Goal: Task Accomplishment & Management: Use online tool/utility

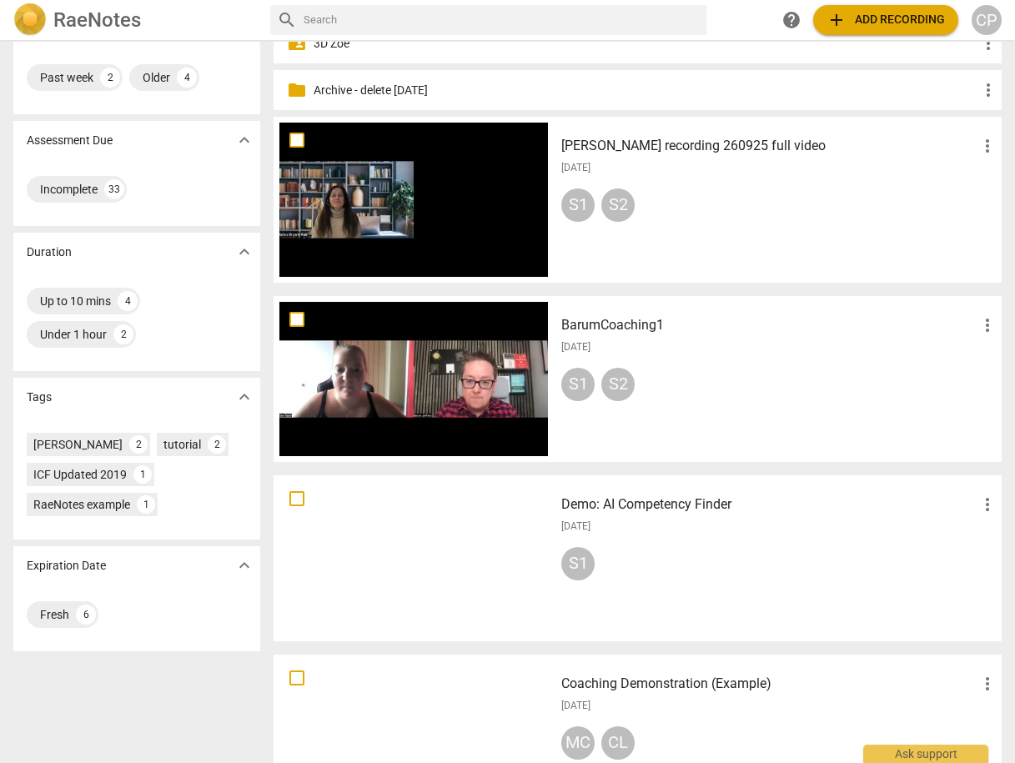
scroll to position [200, 0]
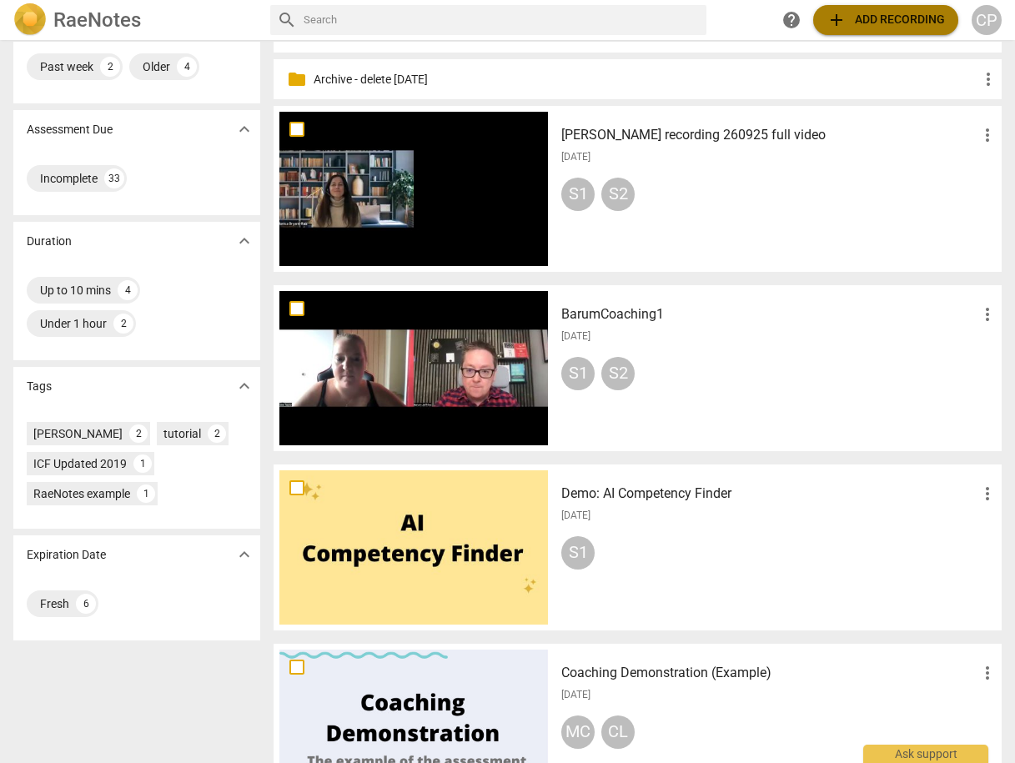
click at [942, 19] on span "add Add recording" at bounding box center [886, 20] width 118 height 20
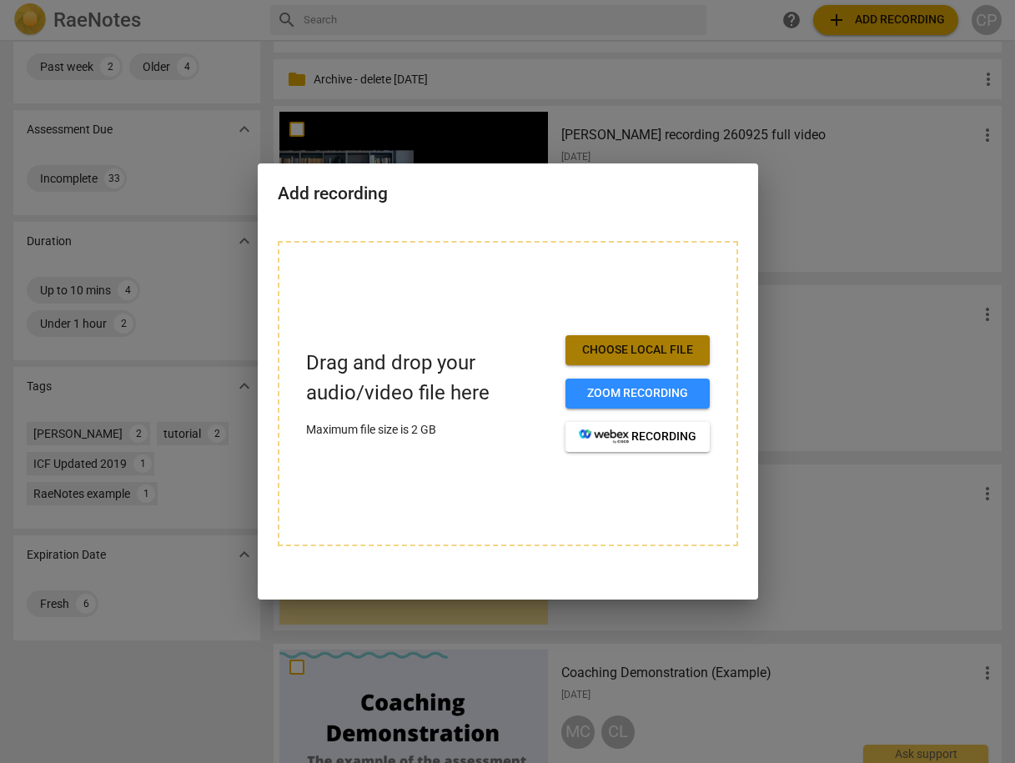
click at [632, 345] on span "Choose local file" at bounding box center [638, 350] width 118 height 17
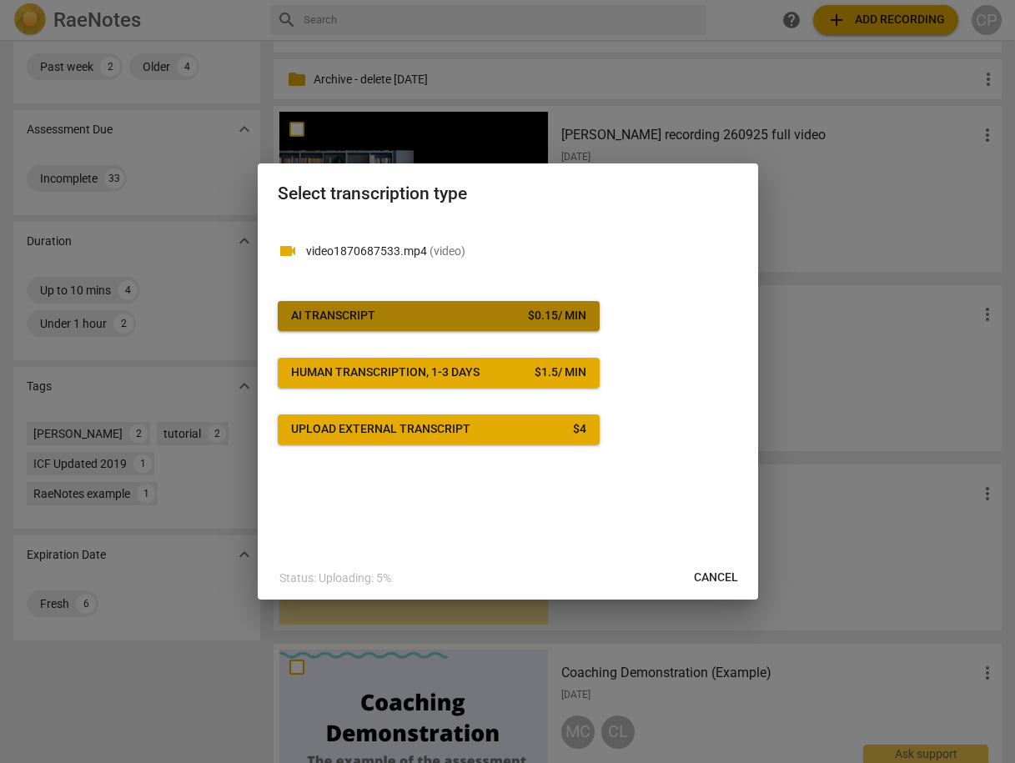
click at [361, 326] on button "AI Transcript $ 0.15 / min" at bounding box center [439, 316] width 322 height 30
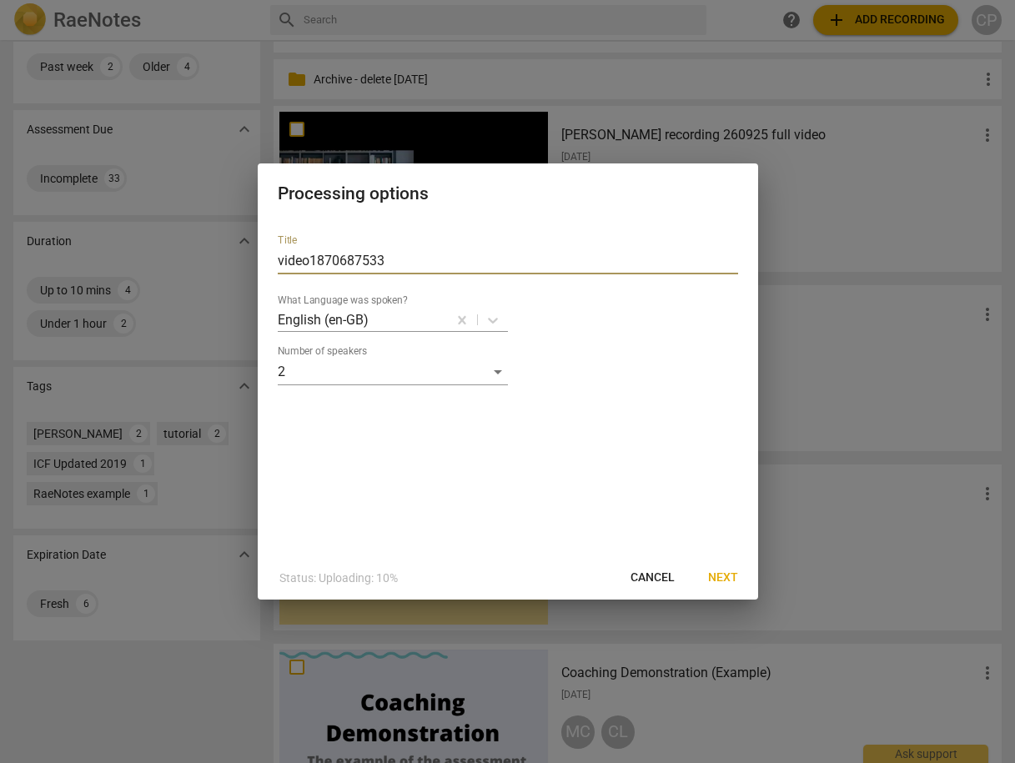
drag, startPoint x: 397, startPoint y: 258, endPoint x: 319, endPoint y: 274, distance: 79.2
click at [243, 262] on div "Processing options Title video1870687533 What Language was spoken? English (en-…" at bounding box center [507, 381] width 1015 height 763
type input "[PERSON_NAME] Offline"
click at [736, 578] on span "Next" at bounding box center [723, 578] width 30 height 17
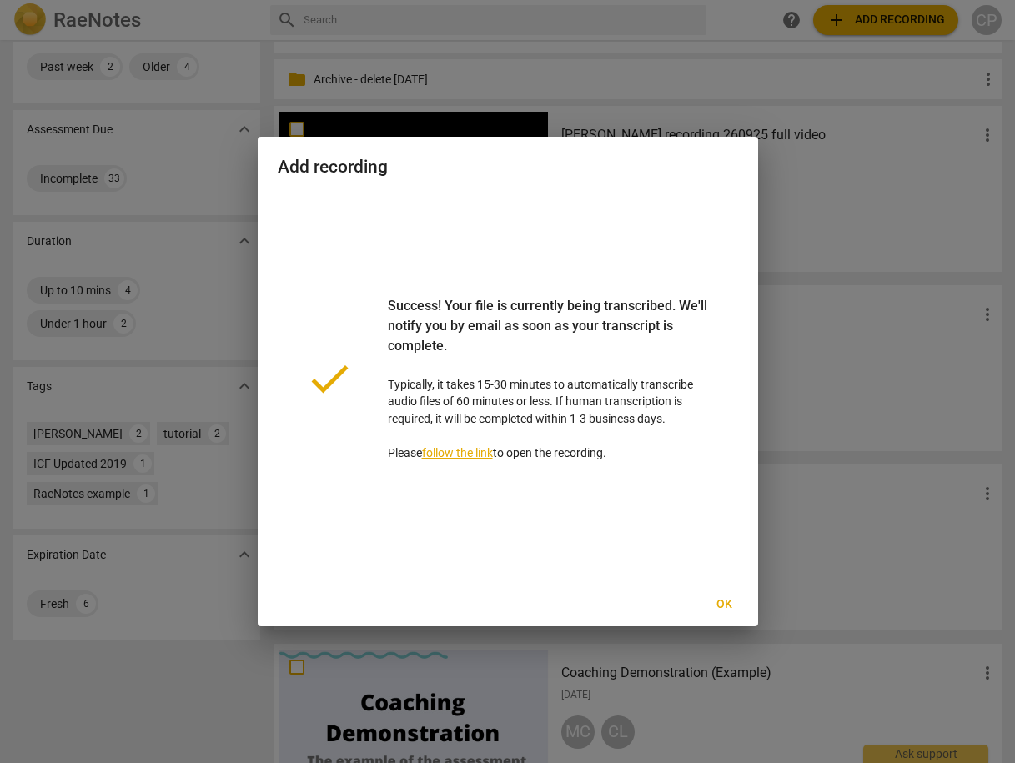
click at [723, 604] on span "Ok" at bounding box center [724, 604] width 27 height 17
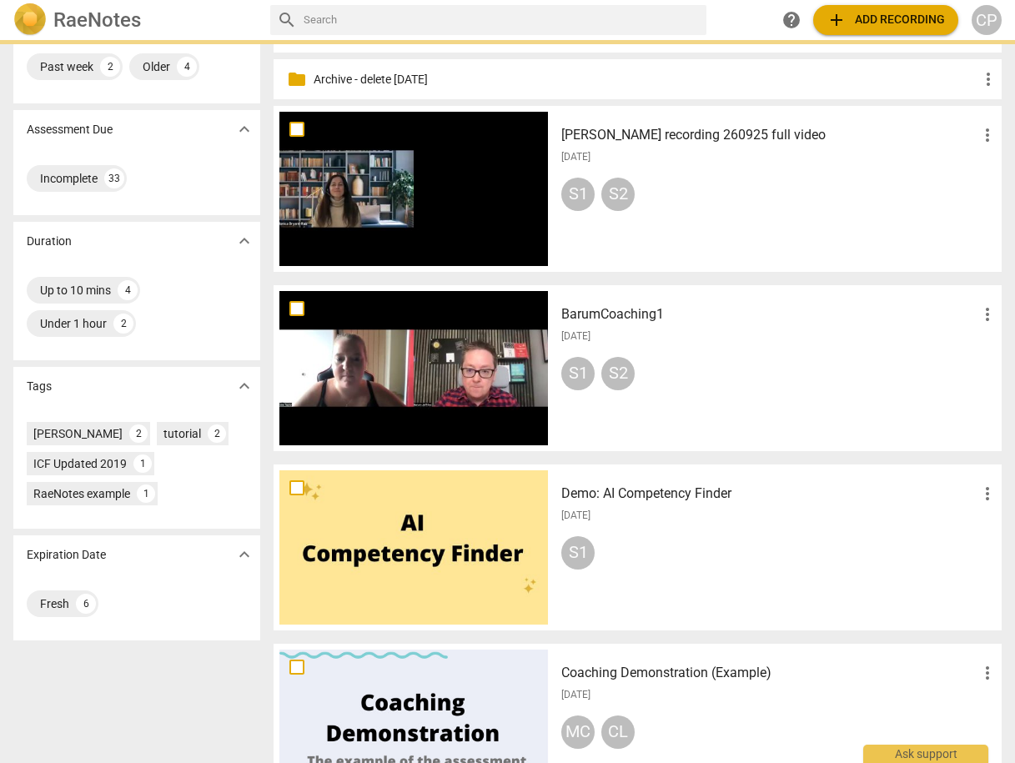
scroll to position [0, 0]
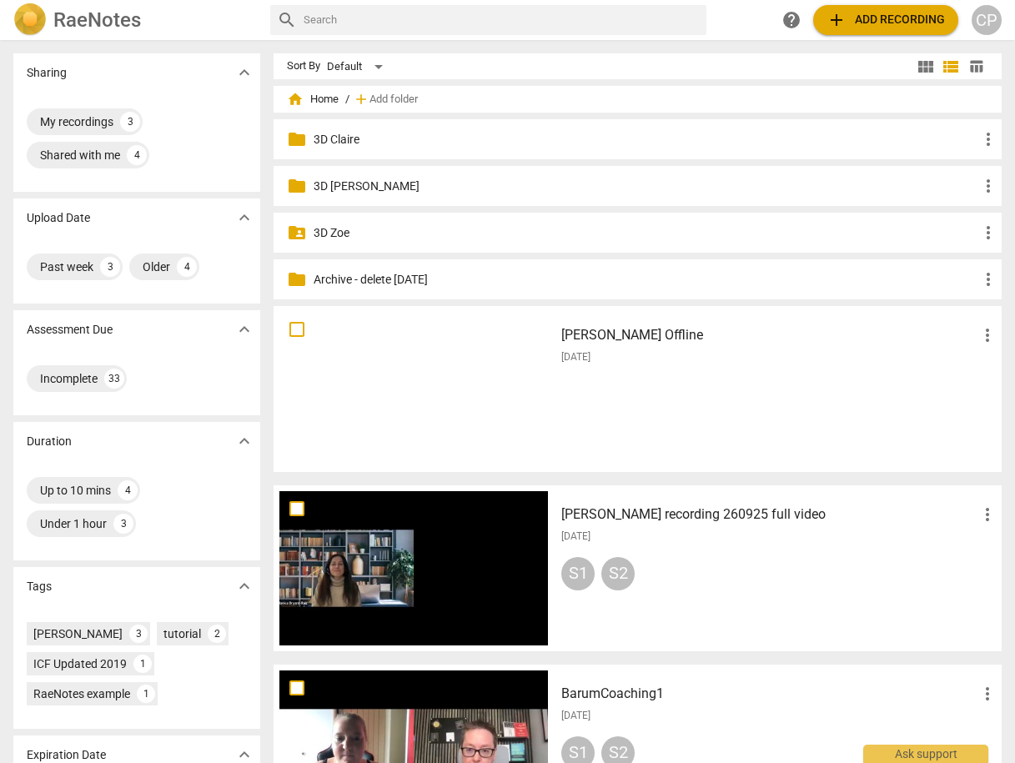
click at [604, 333] on h3 "[PERSON_NAME] Offline" at bounding box center [769, 335] width 416 height 20
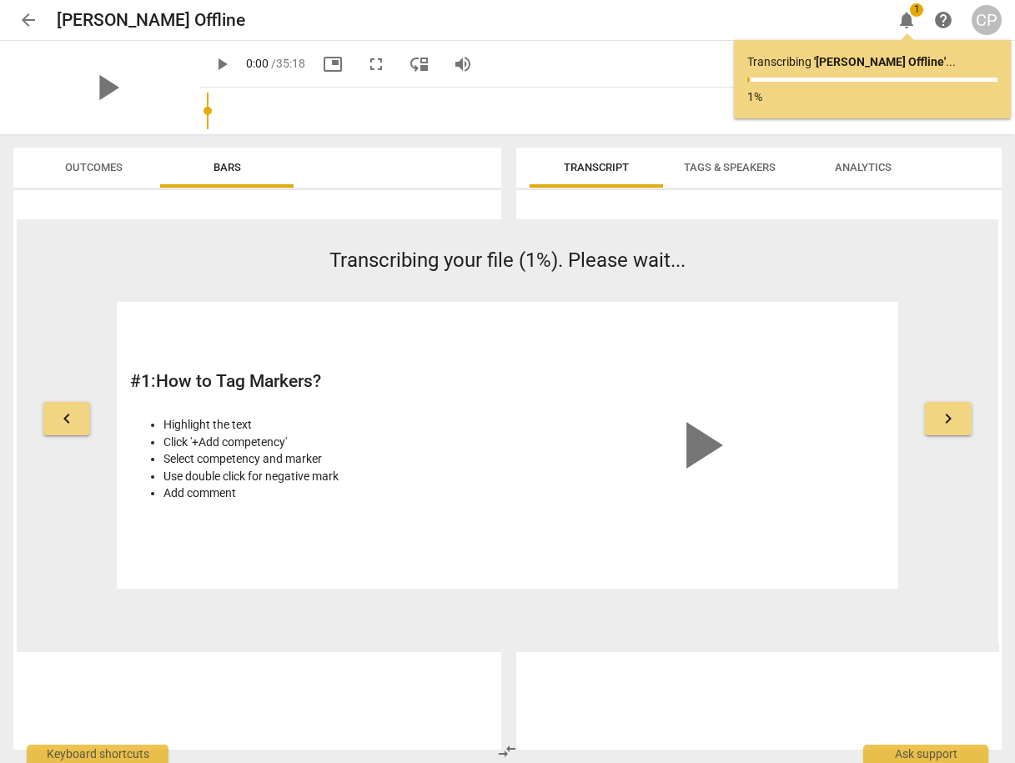
click at [212, 65] on span "play_arrow" at bounding box center [222, 64] width 20 height 20
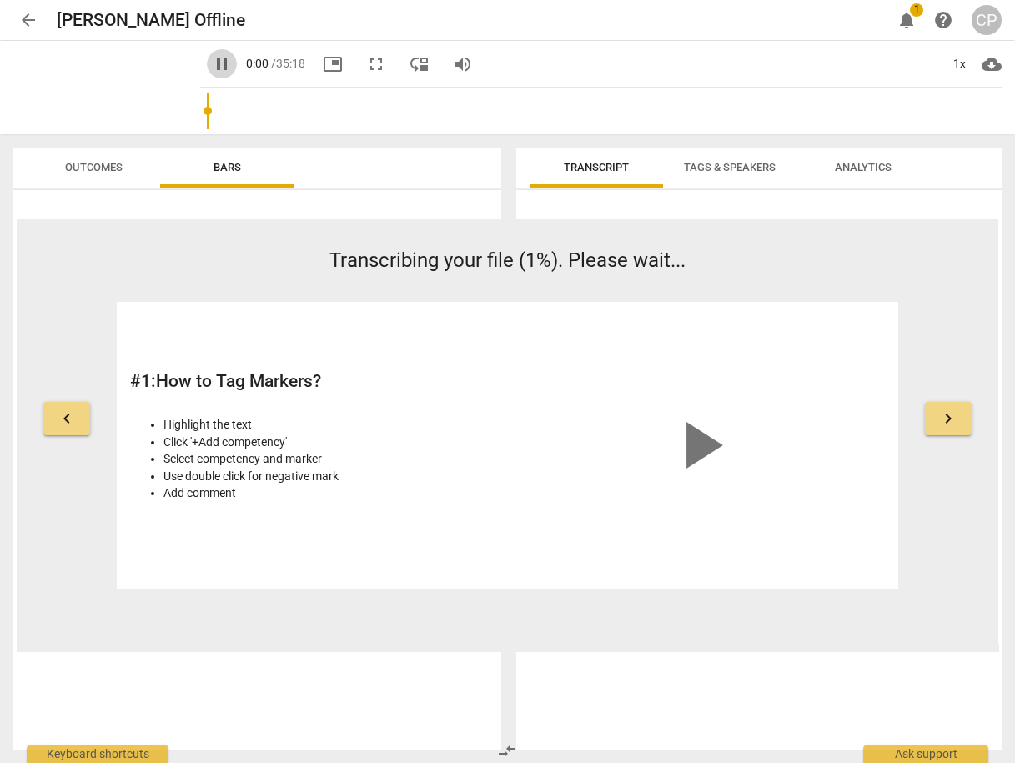
click at [212, 65] on span "pause" at bounding box center [222, 64] width 20 height 20
type input "1"
click at [34, 18] on span "arrow_back" at bounding box center [28, 20] width 20 height 20
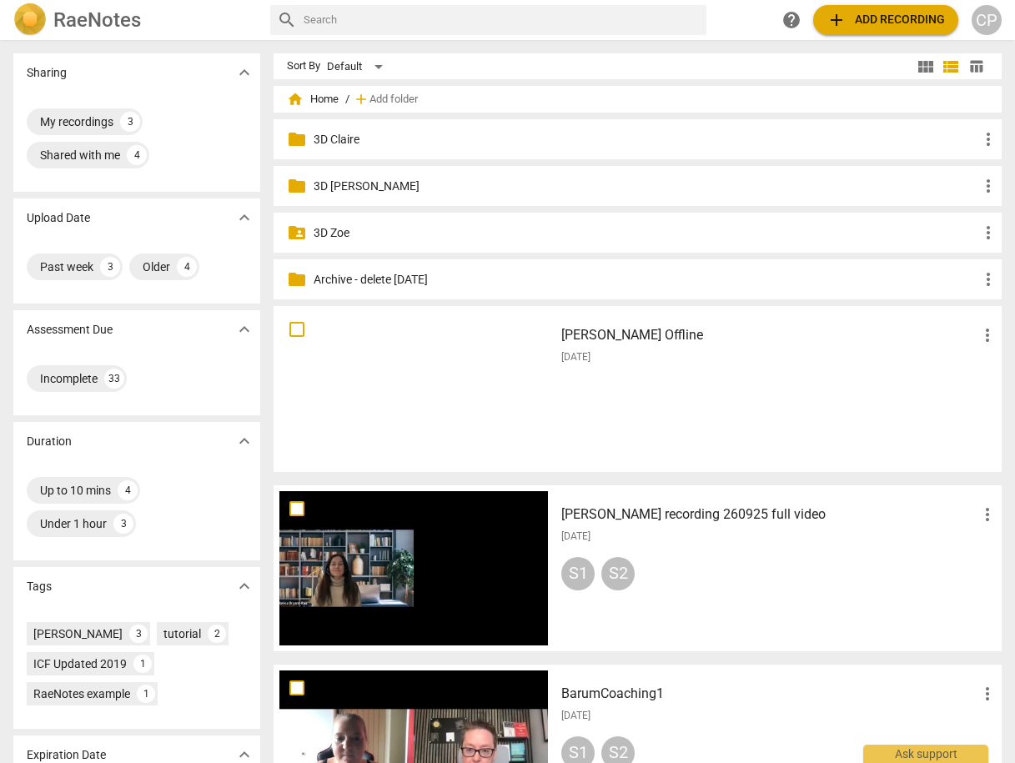
click at [621, 328] on h3 "[PERSON_NAME] Offline" at bounding box center [769, 335] width 416 height 20
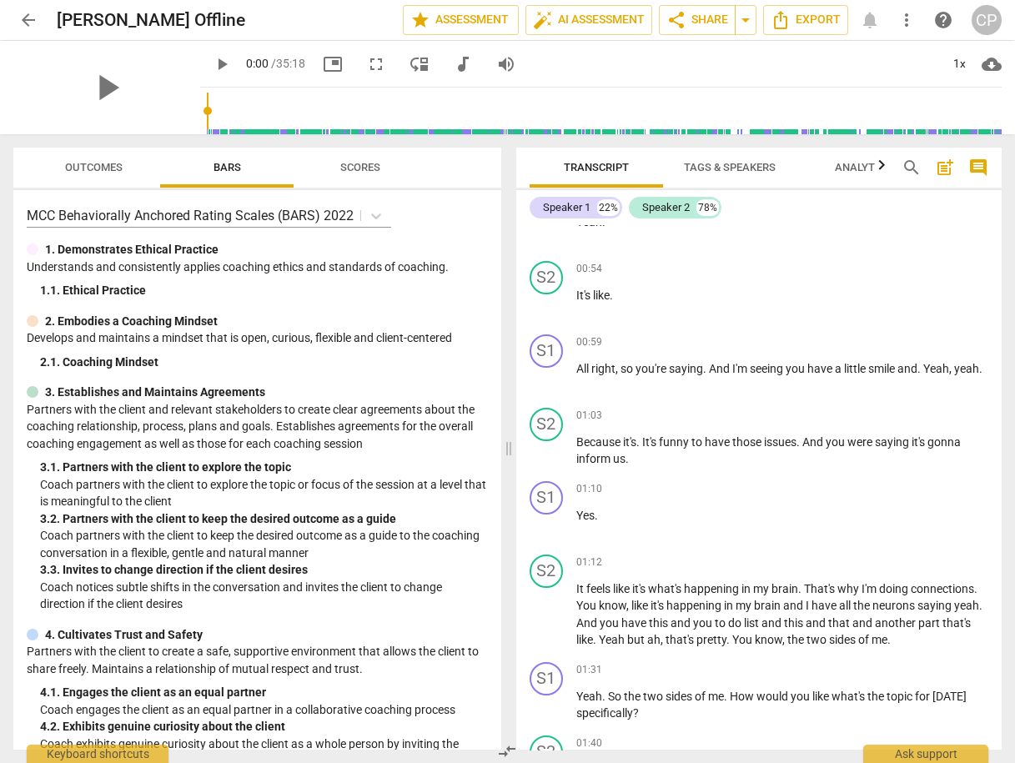
scroll to position [400, 0]
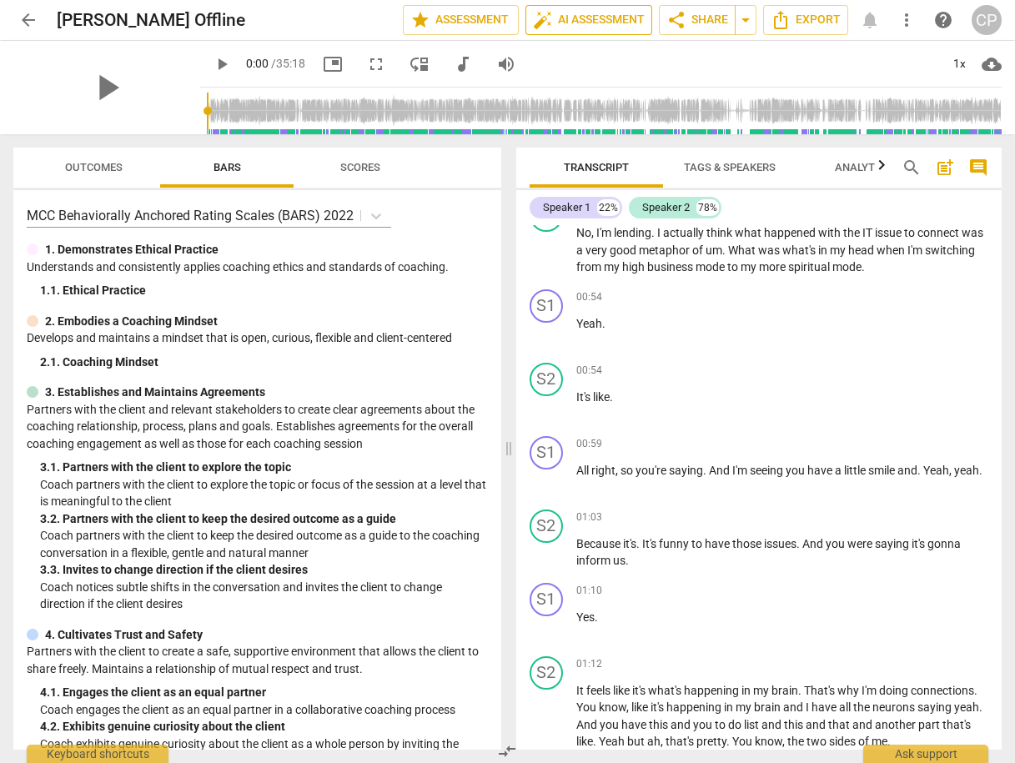
click at [592, 20] on span "auto_fix_high AI Assessment" at bounding box center [589, 20] width 112 height 20
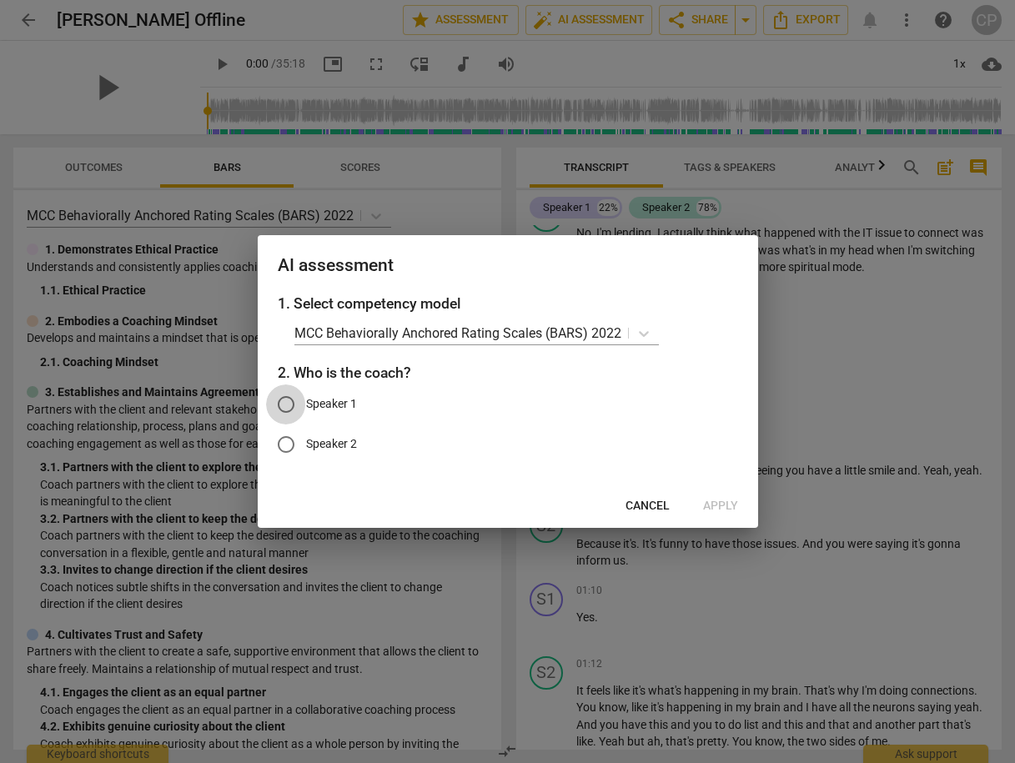
drag, startPoint x: 283, startPoint y: 398, endPoint x: 298, endPoint y: 400, distance: 15.2
click at [282, 400] on input "Speaker 1" at bounding box center [286, 405] width 40 height 40
radio input "true"
click at [722, 507] on span "Apply" at bounding box center [720, 506] width 35 height 17
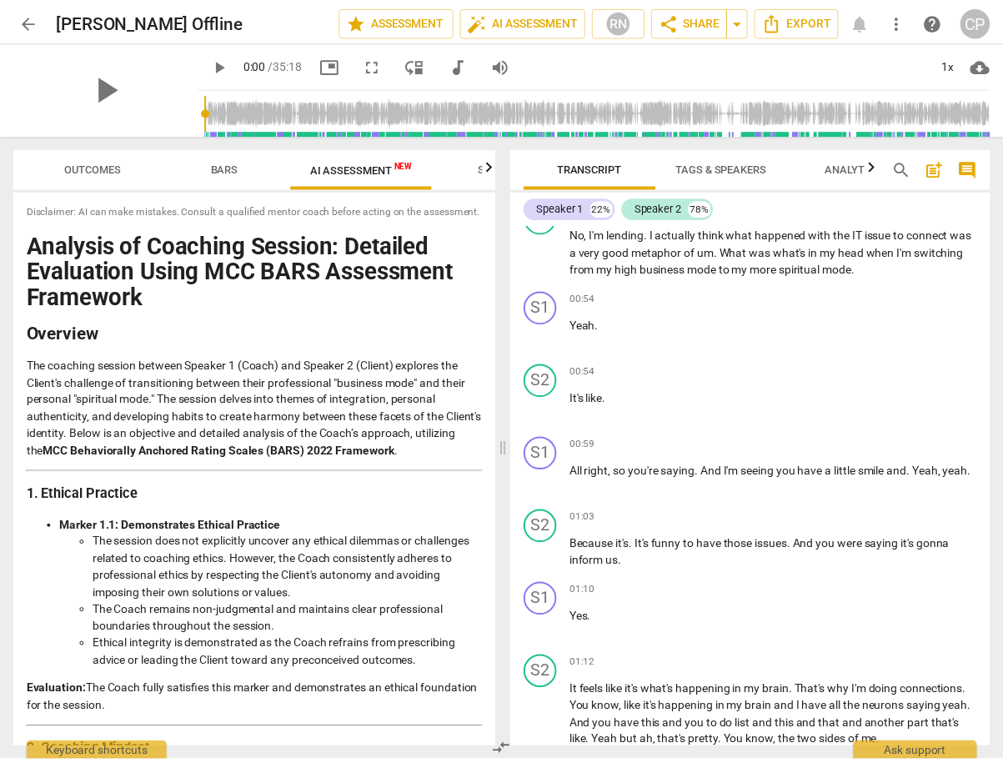
scroll to position [402, 0]
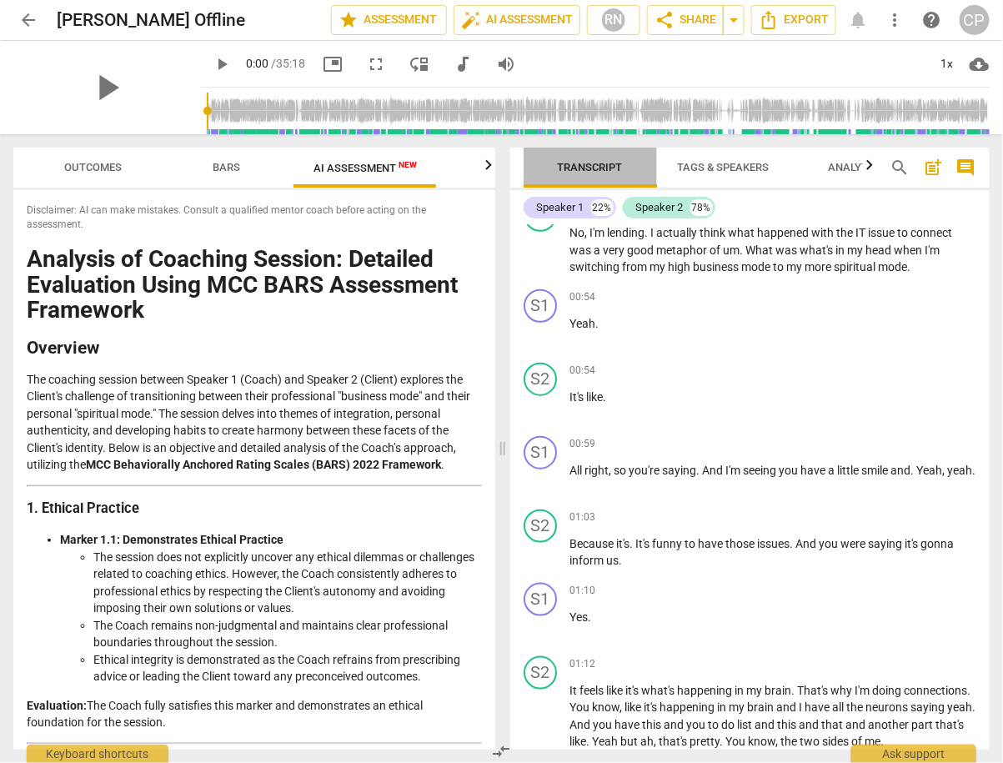
click at [579, 167] on span "Transcript" at bounding box center [590, 167] width 65 height 13
